Goal: Navigation & Orientation: Find specific page/section

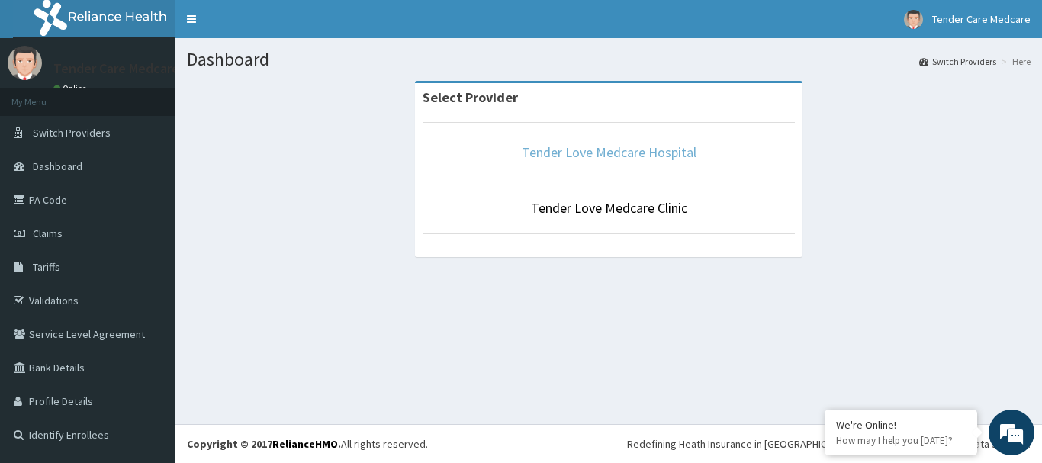
click at [606, 160] on link "Tender Love Medcare Hospital" at bounding box center [609, 152] width 175 height 18
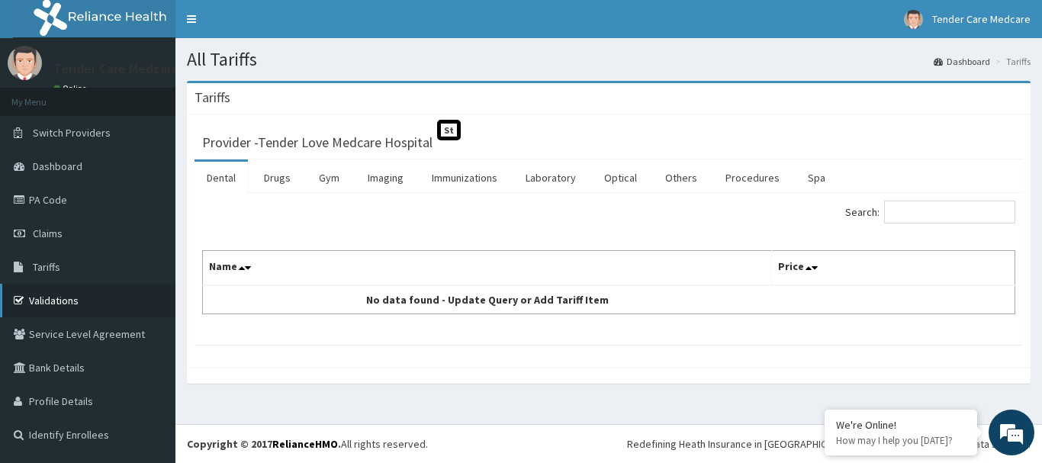
click at [58, 295] on link "Validations" at bounding box center [87, 301] width 175 height 34
